Goal: Entertainment & Leisure: Consume media (video, audio)

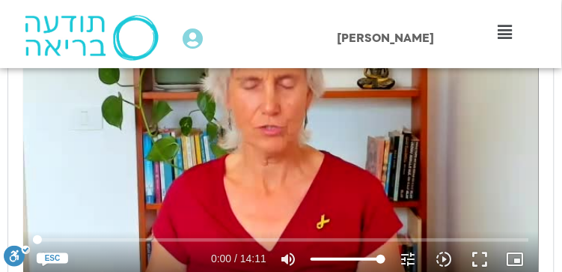
scroll to position [848, 0]
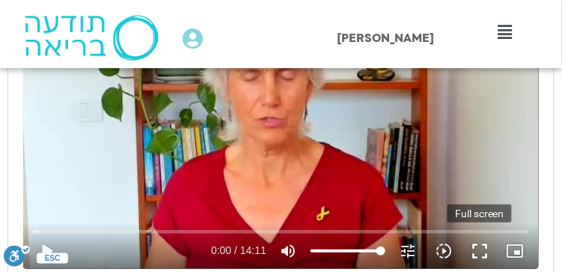
click at [480, 251] on button "fullscreen" at bounding box center [480, 251] width 36 height 36
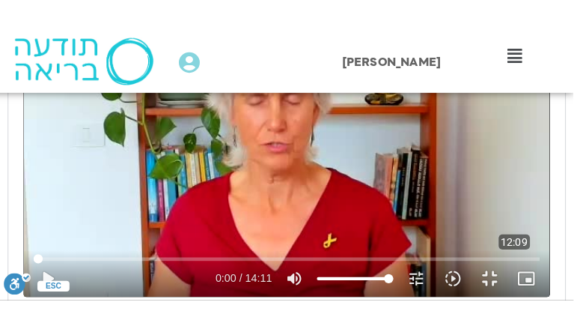
scroll to position [849, 0]
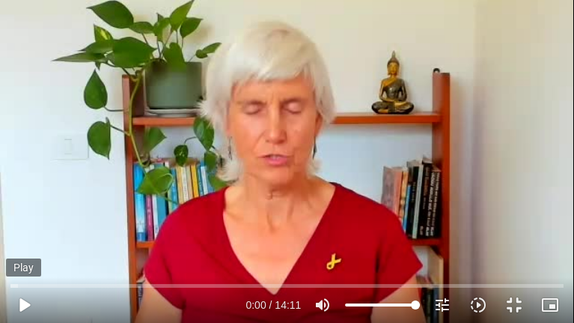
click at [20, 271] on button "play_arrow" at bounding box center [24, 305] width 36 height 36
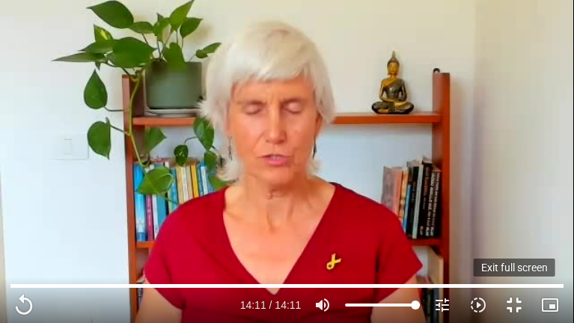
click at [511, 271] on button "fullscreen_exit" at bounding box center [514, 305] width 36 height 36
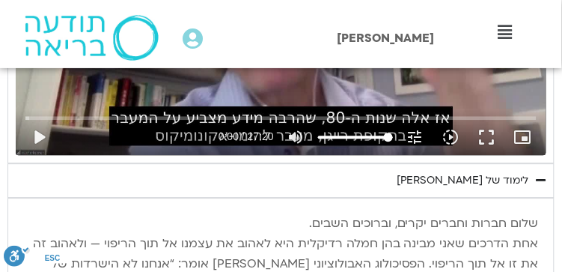
scroll to position [1297, 0]
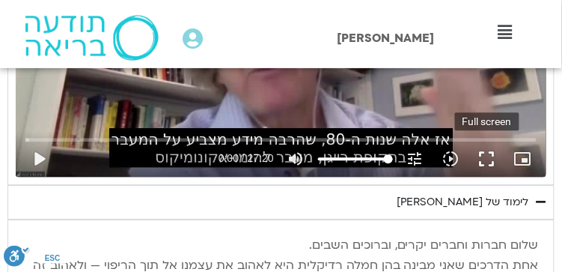
click at [486, 156] on button "fullscreen" at bounding box center [487, 159] width 36 height 36
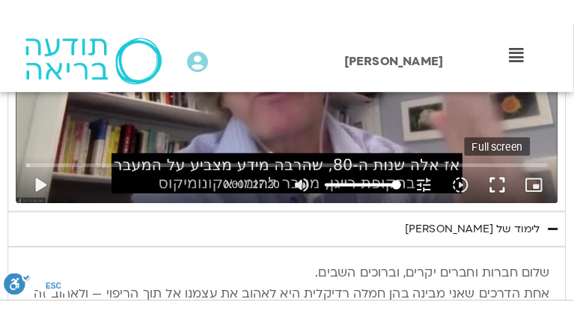
scroll to position [1305, 0]
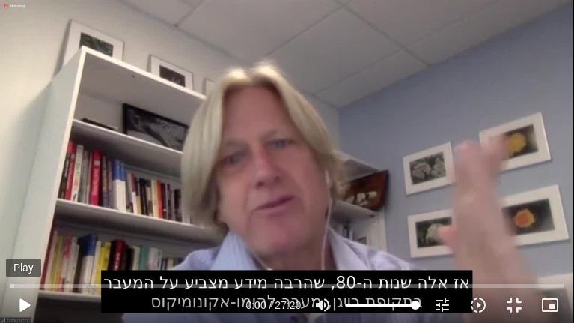
click at [21, 271] on button "play_arrow" at bounding box center [24, 305] width 36 height 36
type input "851.4"
type input "0.016153"
type input "851.4"
type input "0.282059"
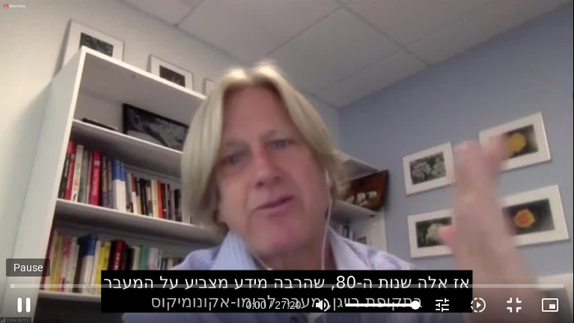
type input "851.4"
type input "0.45092"
type input "851.4"
type input "0.546495"
type input "851.4"
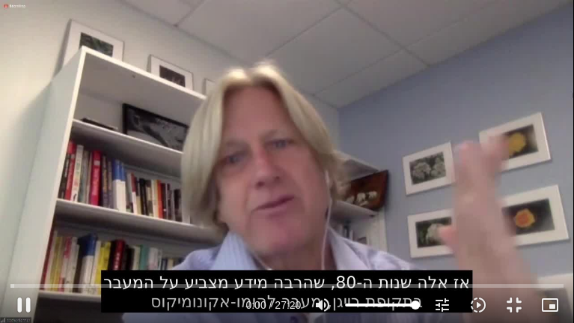
type input "0.683254"
type input "851.4"
type input "0.835265"
type input "851.4"
type input "0.966898"
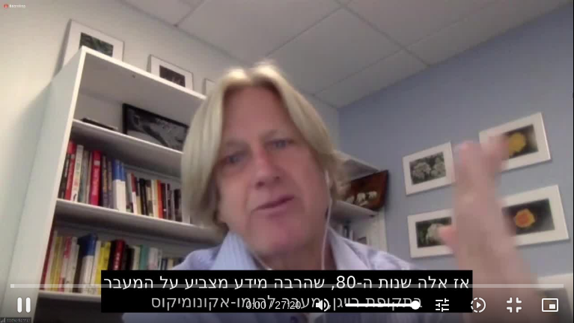
type input "851.4"
type input "1.104663"
type input "851.4"
type input "1.257153"
type input "851.4"
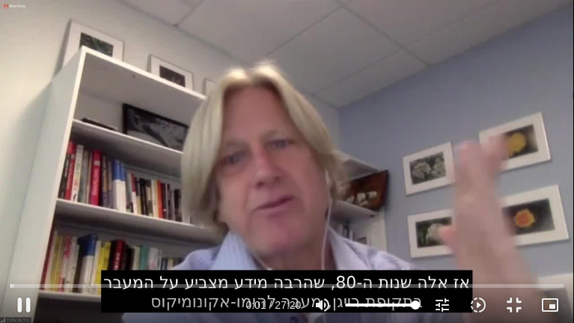
type input "1.395426"
type input "851.4"
type input "1.53339"
type input "851.4"
type input "1.666343"
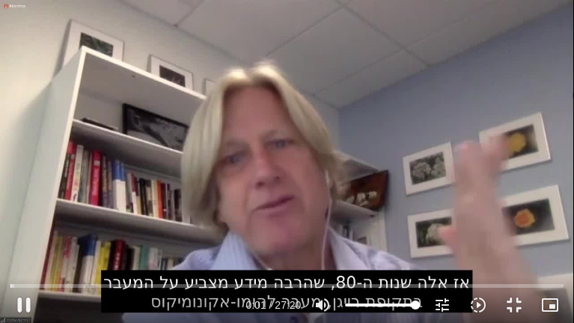
type input "851.4"
type input "1.796212"
type input "851.4"
type input "1.984292"
type input "851.4"
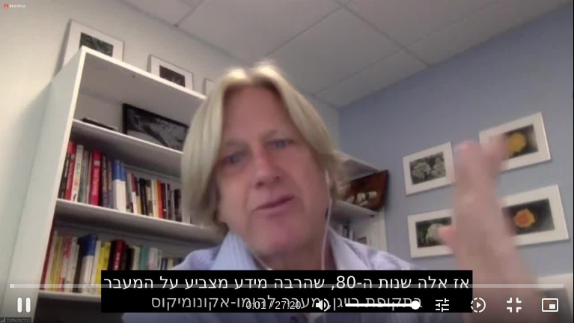
type input "2.136308"
type input "851.4"
type input "2.291876"
type input "851.4"
type input "2.419395"
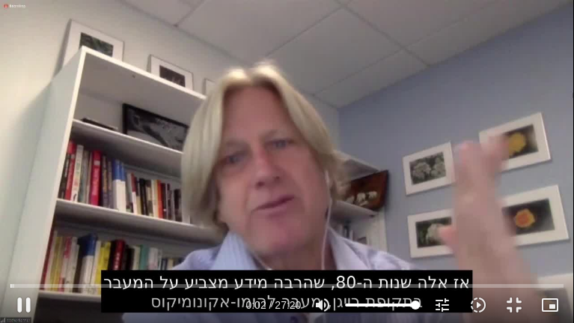
type input "851.4"
type input "2.579952"
type input "851.4"
type input "2.734528"
type input "851.4"
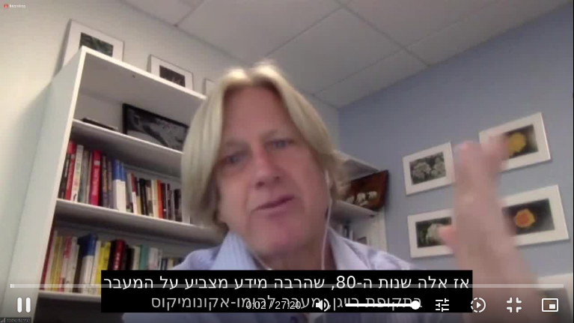
type input "2.879688"
type input "851.4"
type input "3.046687"
type input "851.4"
type input "3.217098"
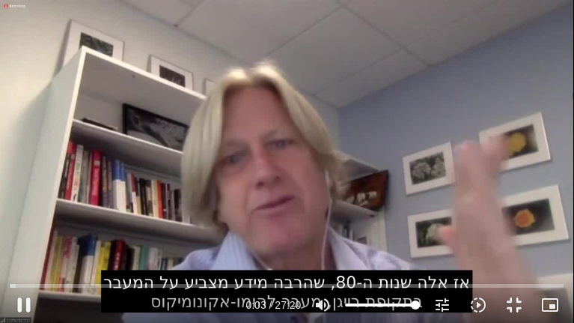
type input "851.4"
type input "3.371258"
type input "851.4"
type input "3.522851"
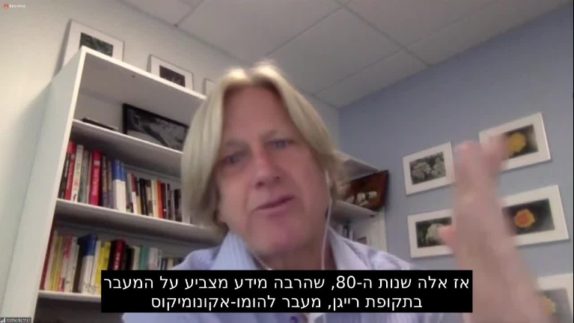
type input "851.4"
type input "1639.889816"
type input "851.4"
type input "1640.155469"
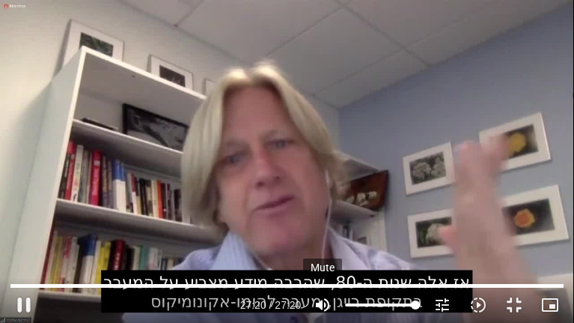
type input "851.4"
type input "1640.37116"
type input "851.4"
type input "1640.462816"
type input "851.4"
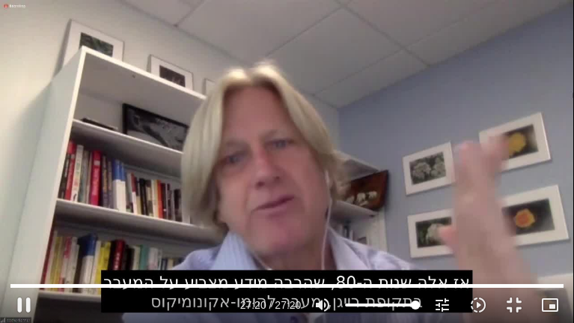
type input "1640.5"
type input "851.4"
type input "1640.5"
type input "851.4"
type input "1640.5"
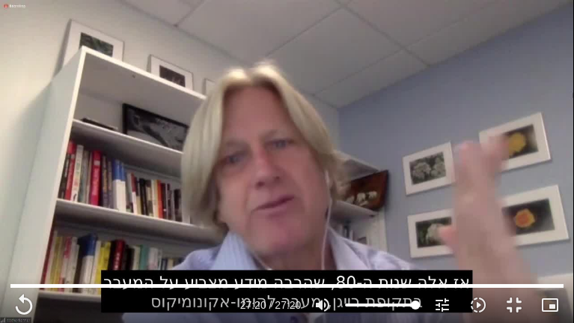
type input "851.4"
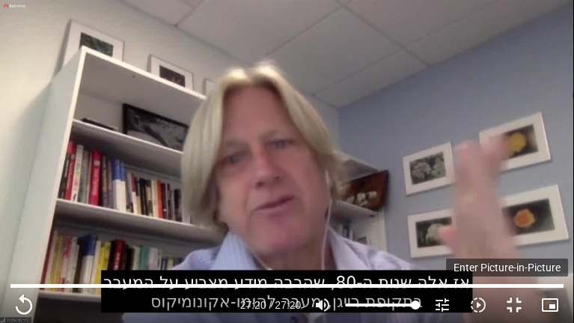
type input "1640.5"
type input "851.4"
type input "1640.5"
type input "851.4"
type input "1640.5"
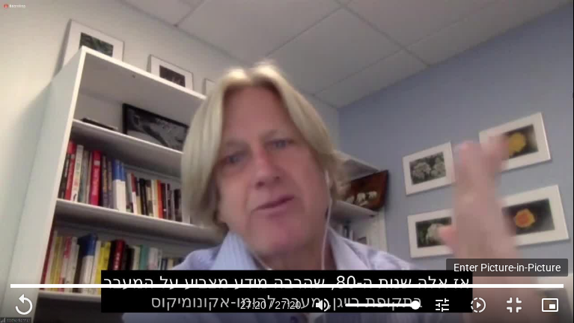
type input "851.4"
type input "1640.5"
type input "851.4"
type input "1640.5"
type input "851.4"
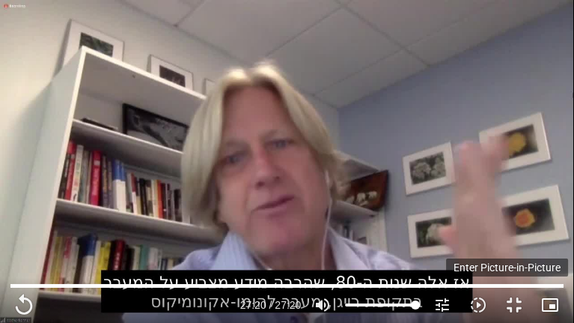
type input "1640.5"
type input "851.4"
type input "1640.5"
type input "851.4"
type input "1640.5"
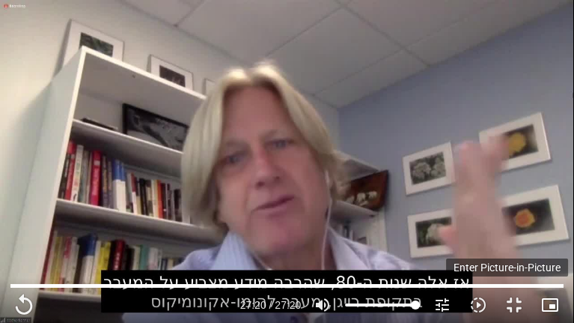
type input "851.4"
type input "1640.5"
type input "851.4"
type input "1640.5"
type input "851.4"
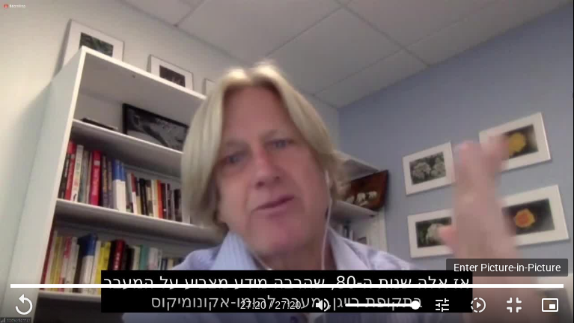
type input "1640.5"
type input "851.4"
type input "1640.5"
type input "851.4"
type input "1640.5"
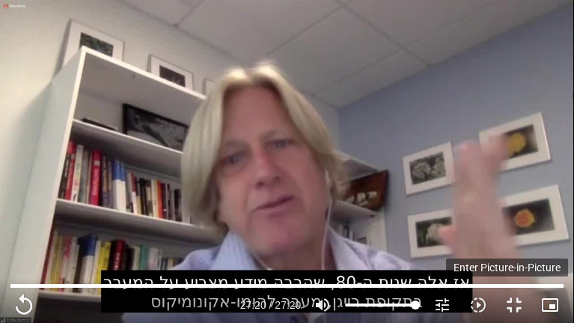
type input "851.4"
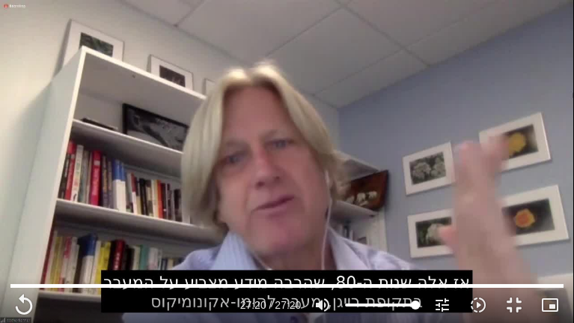
type input "1640.5"
type input "851.4"
type input "1640.5"
type input "851.4"
type input "1640.5"
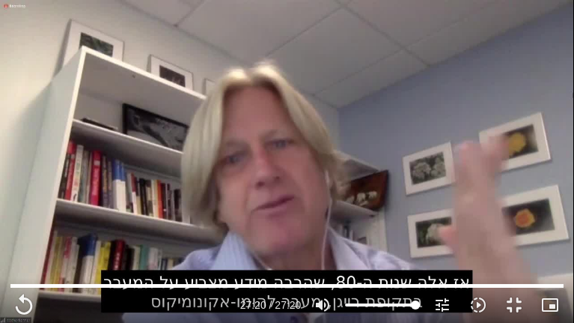
type input "851.4"
type input "1640.5"
type input "851.4"
type input "1640.5"
type input "851.4"
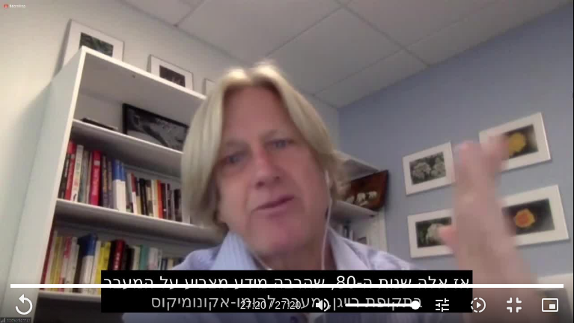
type input "1640.5"
type input "851.4"
type input "1640.5"
type input "851.4"
type input "1640.5"
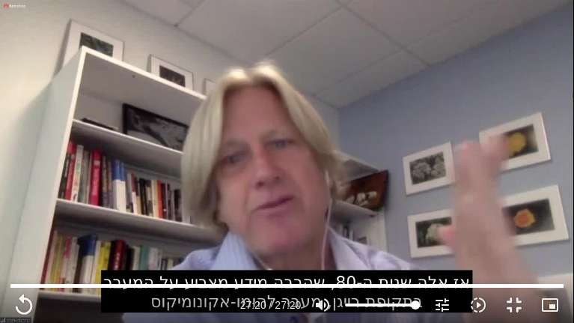
type input "851.4"
type input "1640.5"
type input "851.4"
type input "1640.5"
type input "851.4"
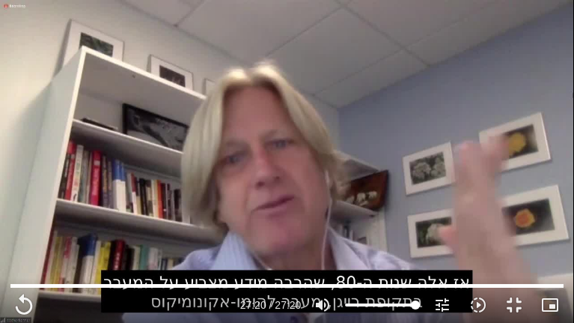
type input "1640.5"
type input "851.4"
type input "1640.5"
type input "851.4"
type input "1640.5"
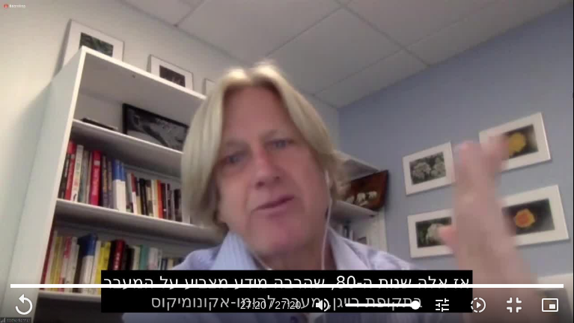
type input "851.4"
type input "1640.5"
type input "851.4"
type input "1640.5"
type input "851.4"
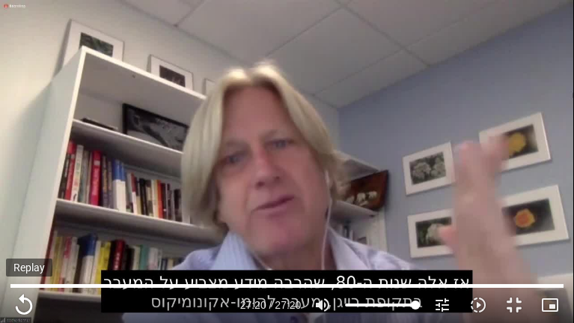
type input "1640.5"
click at [27, 271] on button "replay" at bounding box center [24, 305] width 36 height 36
type input "851.4"
type input "0"
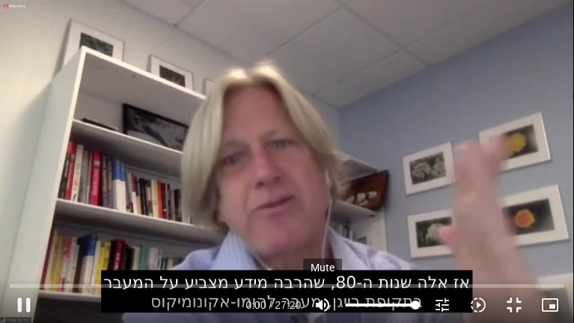
type input "851.4"
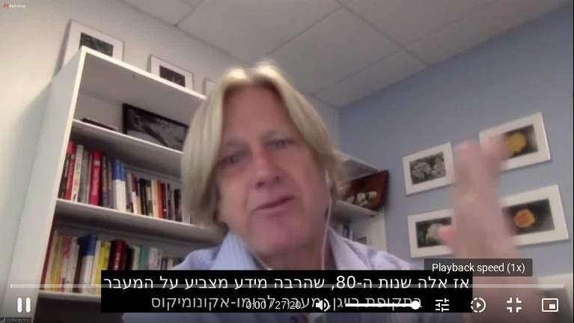
type input "0.157626"
type input "851.4"
type input "0.30737"
type input "851.4"
type input "0.455656"
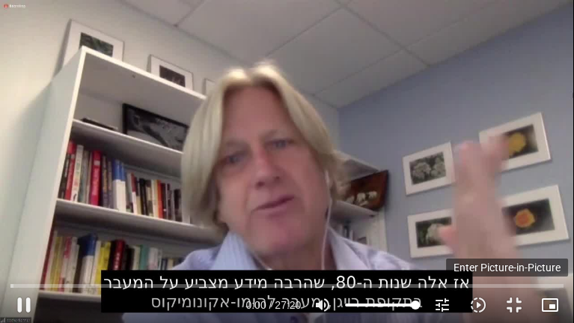
type input "851.4"
type input "0.68072"
type input "851.4"
type input "0.811095"
type input "851.4"
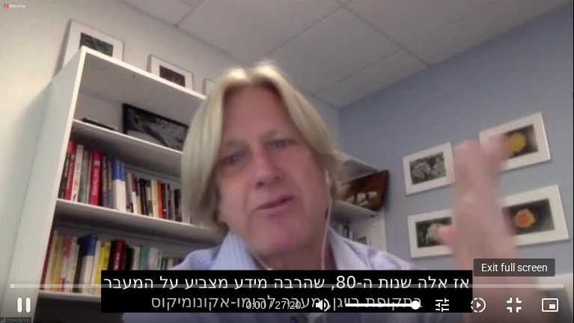
type input "0.981944"
type input "851.4"
type input "1.065975"
type input "851.4"
type input "1.176339"
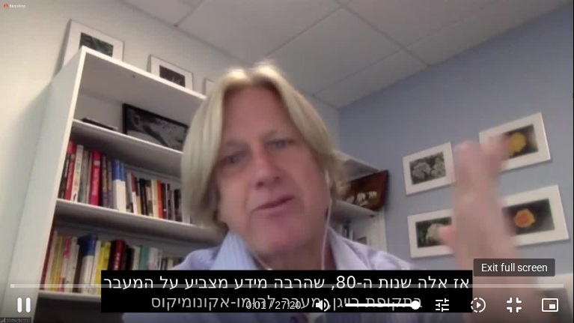
click at [514, 271] on button "fullscreen_exit" at bounding box center [514, 305] width 36 height 36
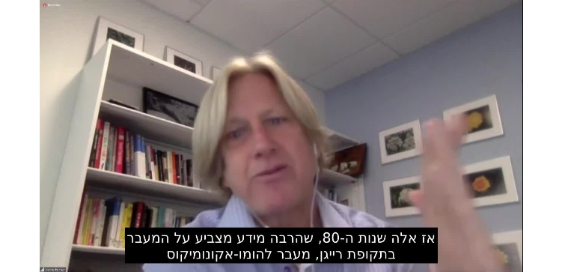
scroll to position [1297, 0]
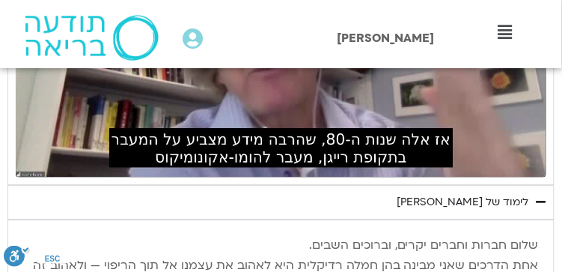
type input "851.4"
type input "1.485093"
type input "851.4"
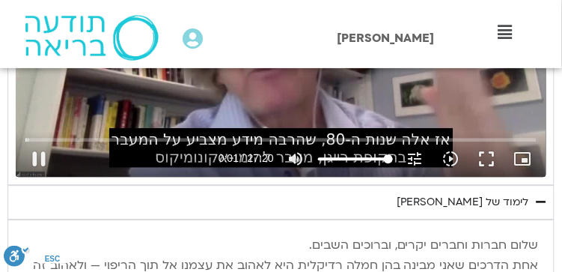
type input "1.919279"
type input "851.4"
type input "2.048359"
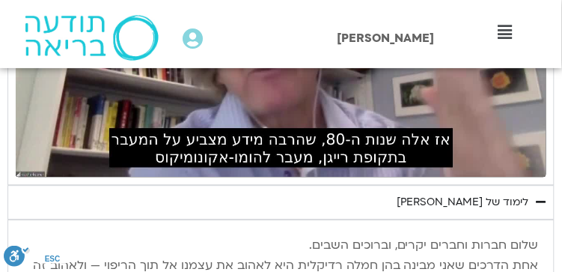
type input "851.4"
type input "2.32072"
type input "851.4"
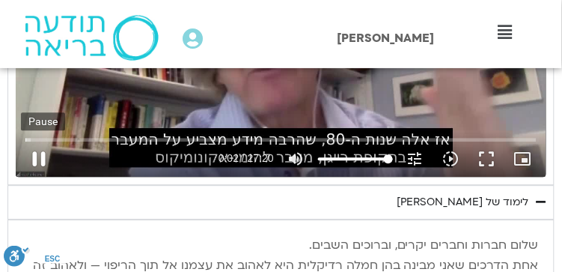
type input "2.446422"
type input "851.4"
type input "2.582275"
type input "851.4"
type input "2.713366"
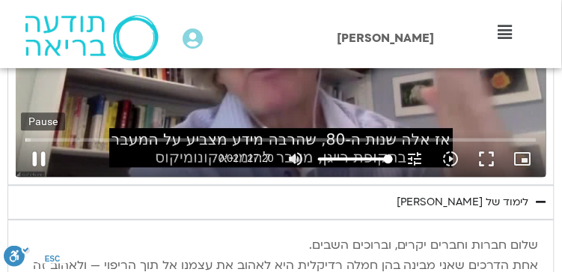
type input "851.4"
type input "2.841073"
type input "851.4"
type input "2.968234"
type input "851.4"
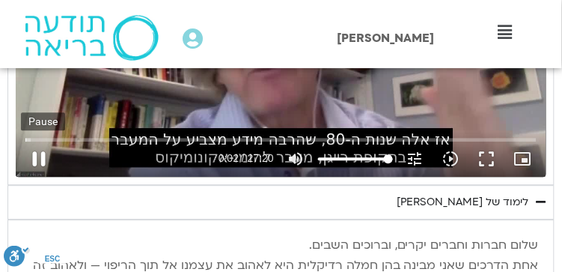
click at [32, 159] on button "pause" at bounding box center [39, 159] width 36 height 36
type input "3.046331"
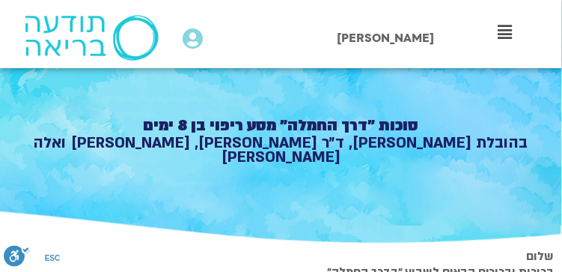
scroll to position [0, 0]
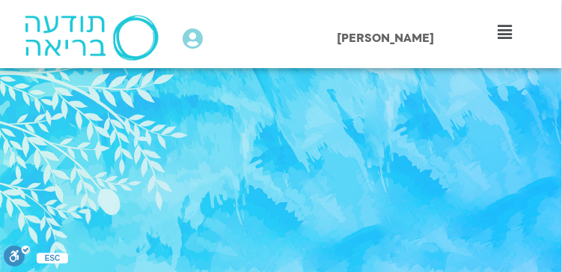
type input "851.4"
